Goal: Information Seeking & Learning: Learn about a topic

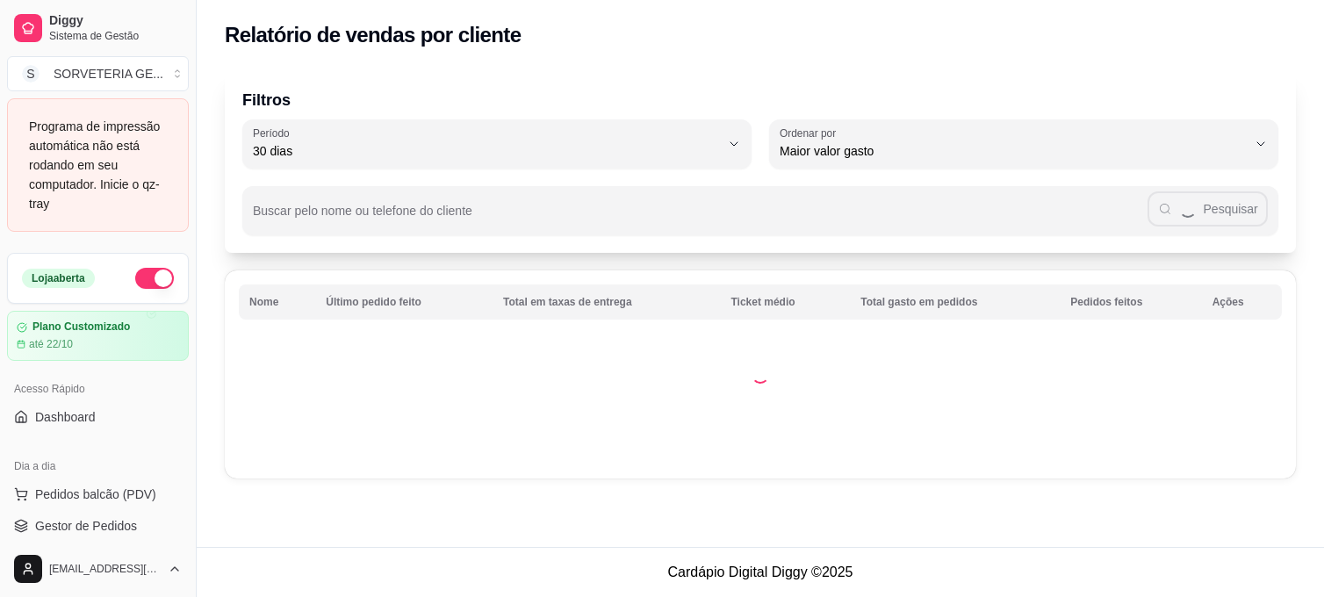
select select "30"
select select "HIGHEST_TOTAL_SPENT_WITH_ORDERS"
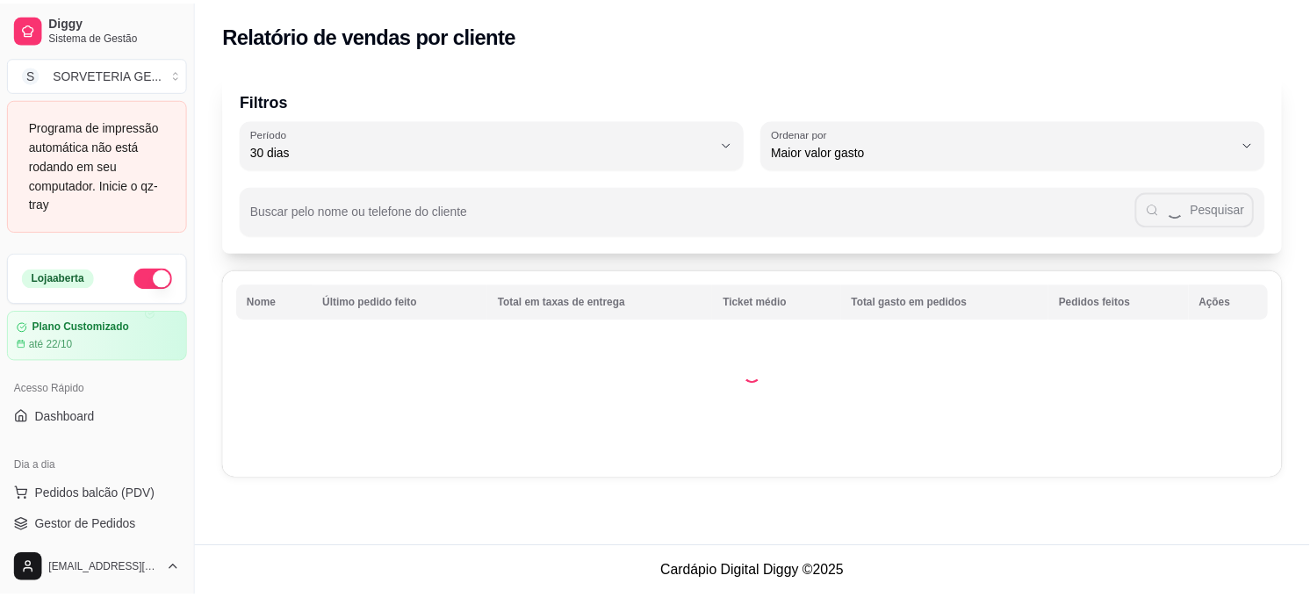
scroll to position [431, 0]
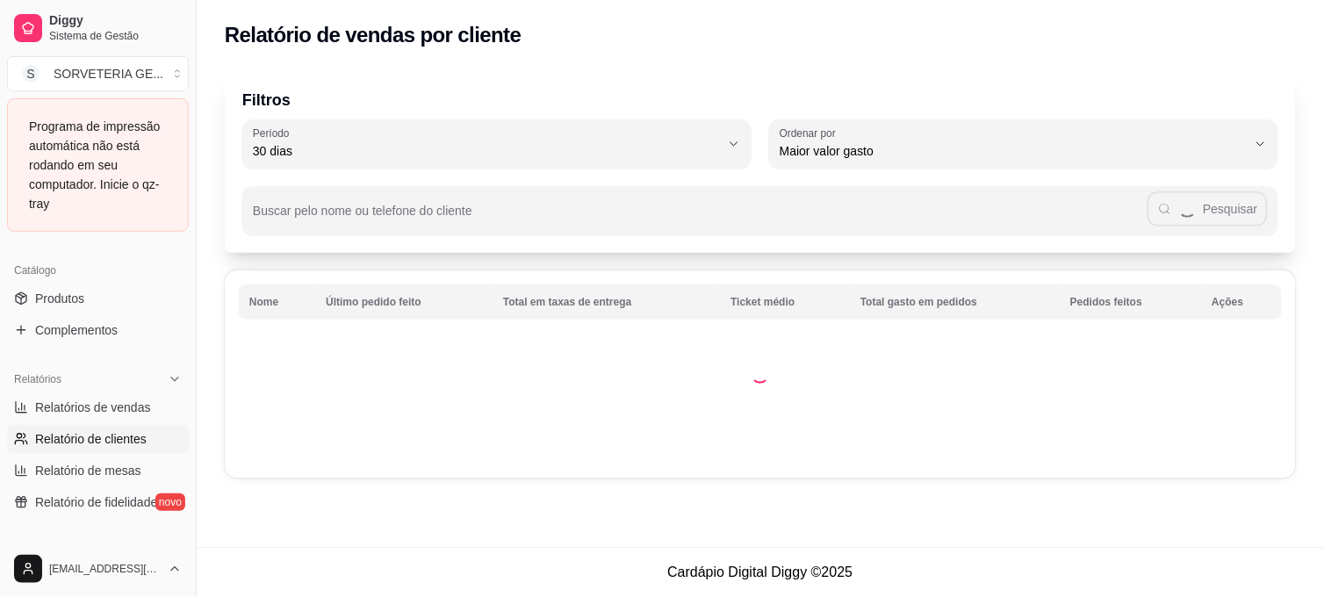
click at [90, 405] on span "Relatórios de vendas" at bounding box center [93, 408] width 116 height 18
select select "ALL"
select select "0"
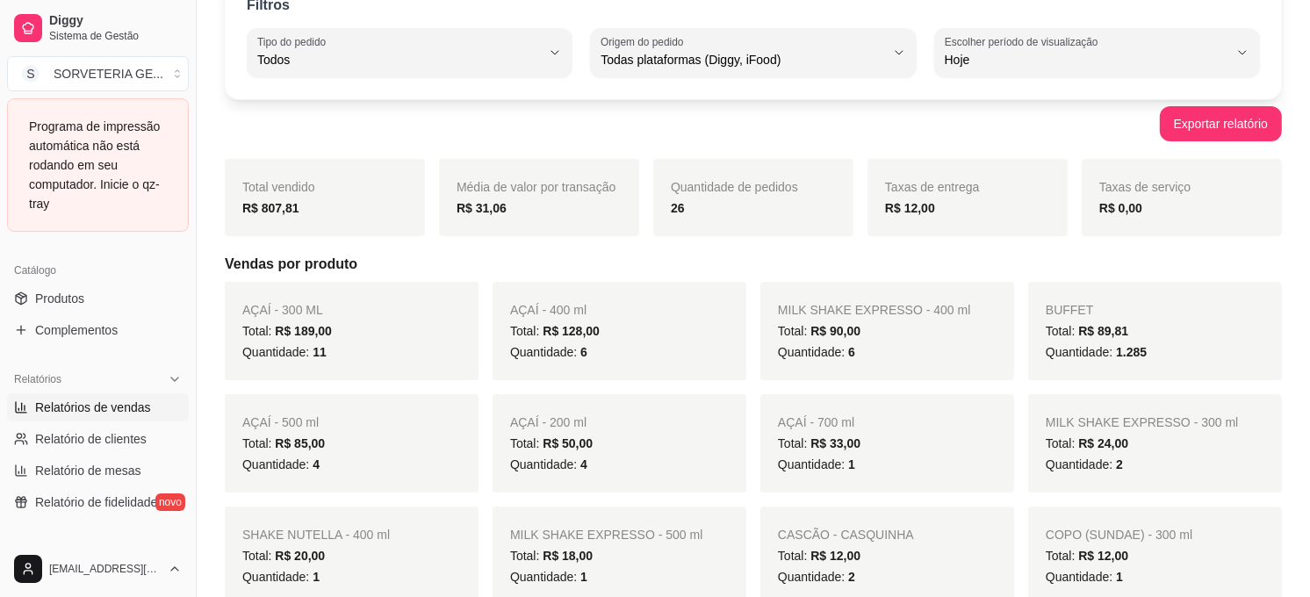
scroll to position [195, 0]
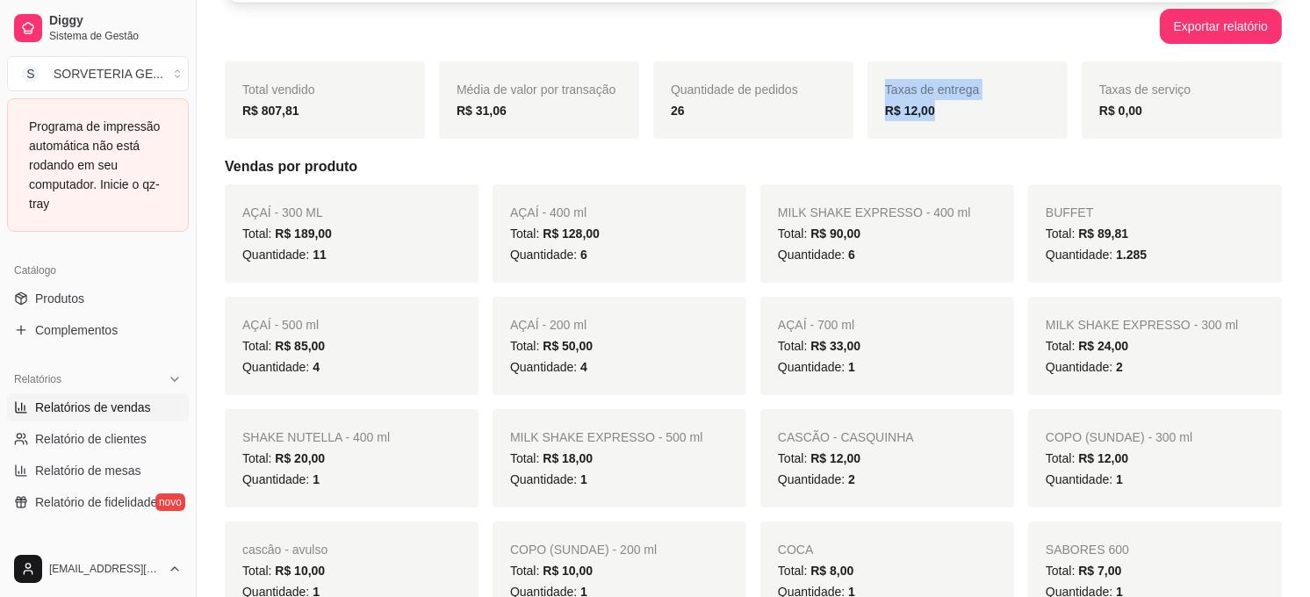
drag, startPoint x: 936, startPoint y: 118, endPoint x: 831, endPoint y: 118, distance: 104.5
click at [831, 118] on div "Total vendido R$ 807,81 Média de valor por transação R$ 31,06 Quantidade de ped…" at bounding box center [753, 99] width 1057 height 77
drag, startPoint x: 831, startPoint y: 118, endPoint x: 926, endPoint y: 193, distance: 121.2
click at [926, 193] on div "MILK SHAKE EXPRESSO - 400 ml Total: R$ 90,00 Quantidade: 6" at bounding box center [887, 233] width 254 height 98
click at [896, 277] on div "MILK SHAKE EXPRESSO - 400 ml Total: R$ 90,00 Quantidade: 6" at bounding box center [887, 233] width 254 height 98
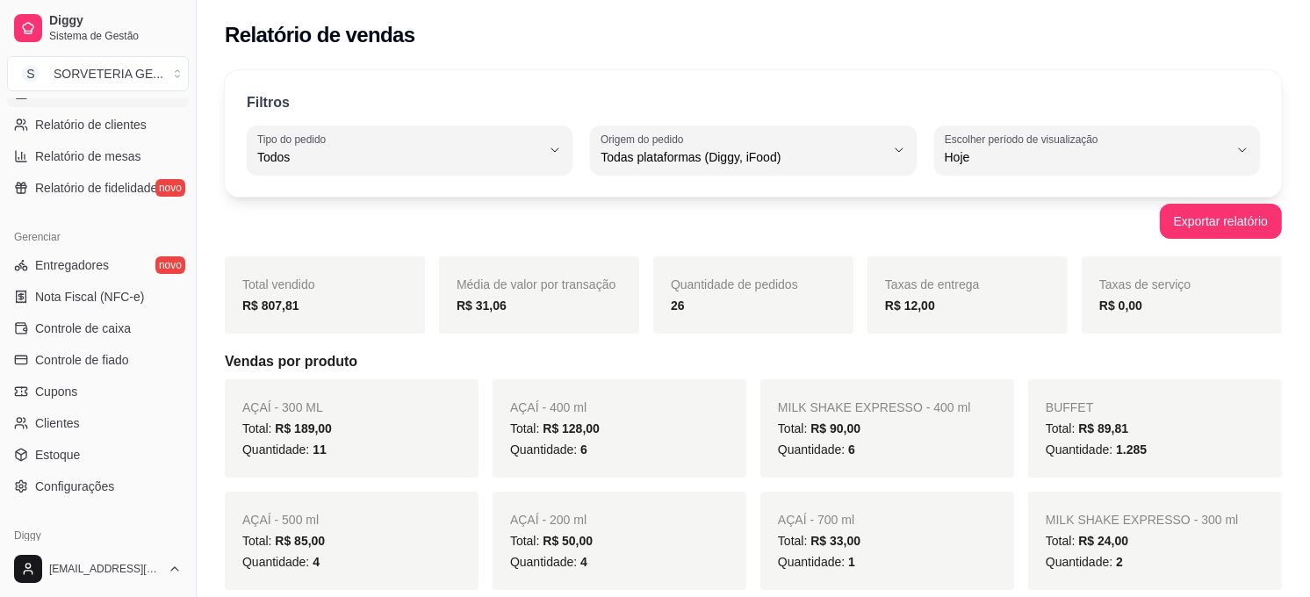
scroll to position [626, 0]
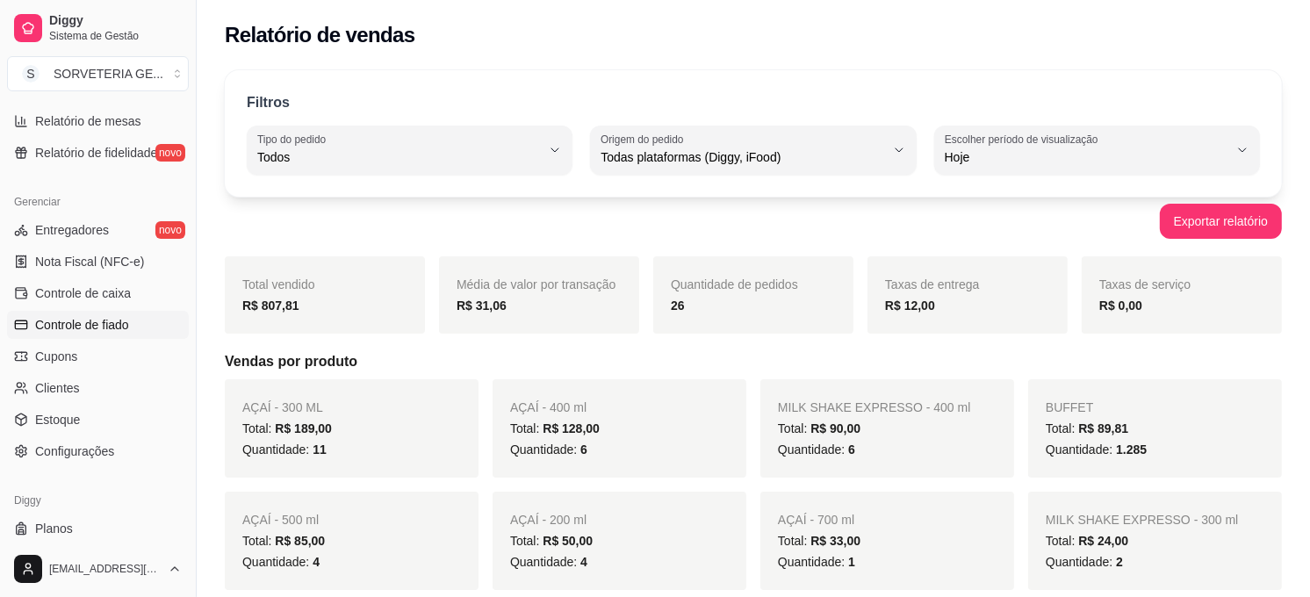
click at [141, 323] on link "Controle de fiado" at bounding box center [98, 325] width 182 height 28
